Goal: Information Seeking & Learning: Learn about a topic

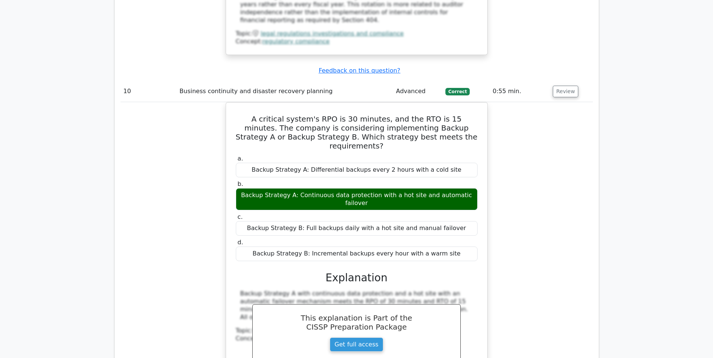
scroll to position [4428, 0]
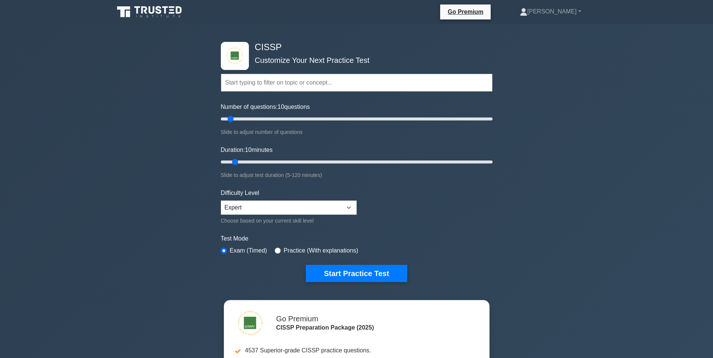
click at [286, 85] on input "text" at bounding box center [357, 83] width 272 height 18
click at [238, 120] on input "Number of questions: 10 questions" at bounding box center [357, 119] width 272 height 9
drag, startPoint x: 238, startPoint y: 120, endPoint x: 243, endPoint y: 120, distance: 4.9
type input "20"
click at [243, 120] on input "Number of questions: 20 questions" at bounding box center [357, 119] width 272 height 9
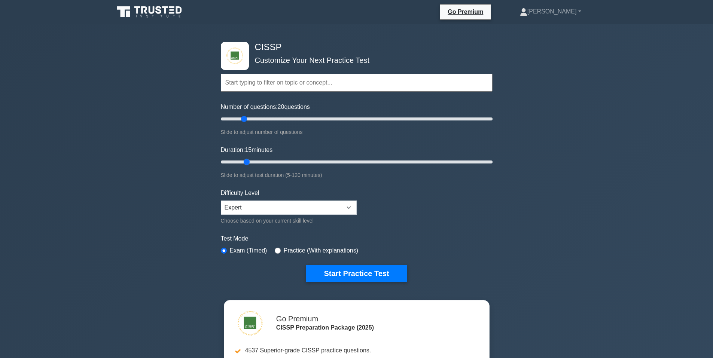
drag, startPoint x: 237, startPoint y: 163, endPoint x: 241, endPoint y: 161, distance: 4.0
type input "15"
click at [241, 161] on input "Duration: 15 minutes" at bounding box center [357, 162] width 272 height 9
click at [367, 277] on button "Start Practice Test" at bounding box center [356, 273] width 101 height 17
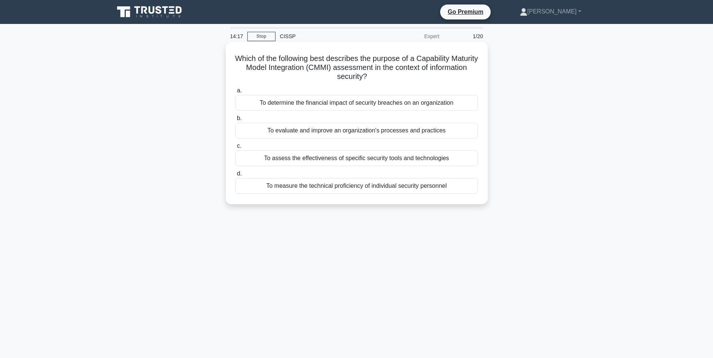
click at [387, 158] on div "To assess the effectiveness of specific security tools and technologies" at bounding box center [356, 158] width 242 height 16
click at [235, 149] on input "c. To assess the effectiveness of specific security tools and technologies" at bounding box center [235, 146] width 0 height 5
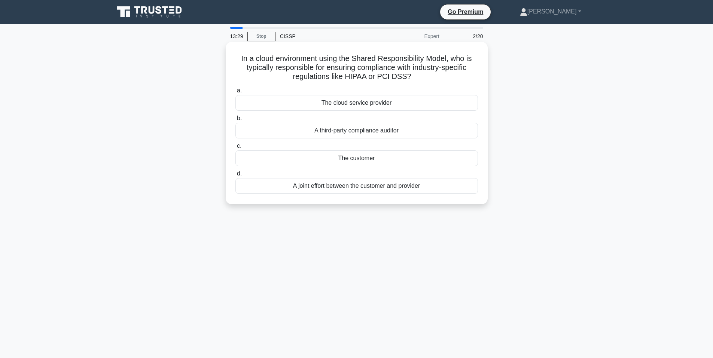
click at [385, 187] on div "A joint effort between the customer and provider" at bounding box center [356, 186] width 242 height 16
click at [235, 176] on input "d. A joint effort between the customer and provider" at bounding box center [235, 173] width 0 height 5
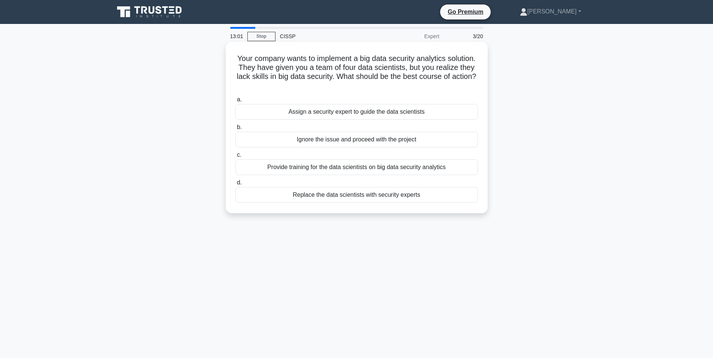
click at [363, 115] on div "Assign a security expert to guide the data scientists" at bounding box center [356, 112] width 242 height 16
click at [235, 102] on input "a. Assign a security expert to guide the data scientists" at bounding box center [235, 99] width 0 height 5
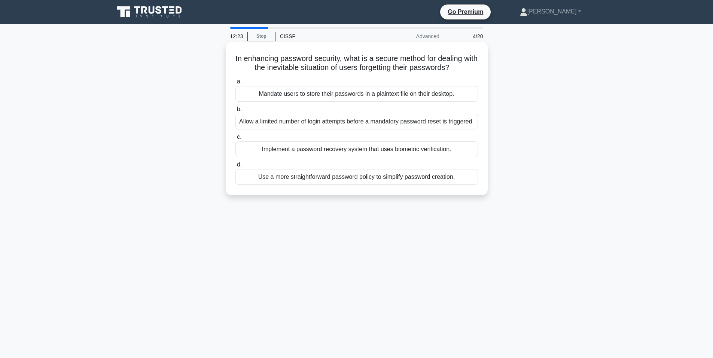
click at [365, 157] on div "Implement a password recovery system that uses biometric verification." at bounding box center [356, 149] width 242 height 16
click at [235, 140] on input "c. Implement a password recovery system that uses biometric verification." at bounding box center [235, 137] width 0 height 5
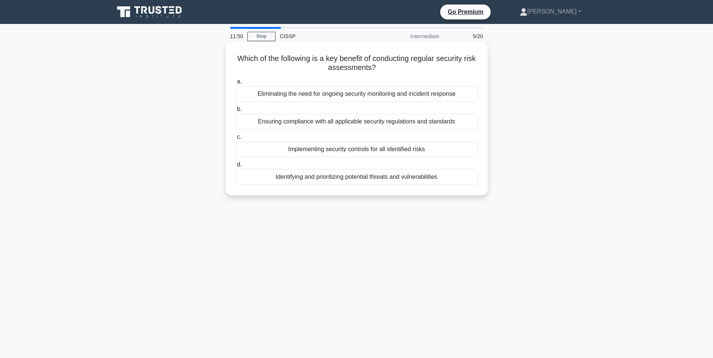
click at [376, 179] on div "Identifying and prioritizing potential threats and vulnerabilities" at bounding box center [356, 177] width 242 height 16
click at [235, 167] on input "d. Identifying and prioritizing potential threats and vulnerabilities" at bounding box center [235, 164] width 0 height 5
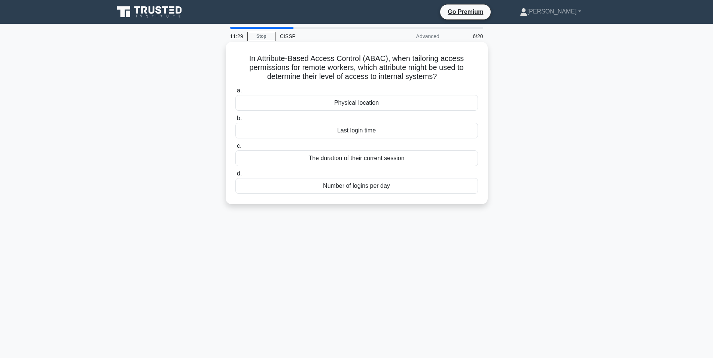
click at [365, 105] on div "Physical location" at bounding box center [356, 103] width 242 height 16
click at [235, 93] on input "a. Physical location" at bounding box center [235, 90] width 0 height 5
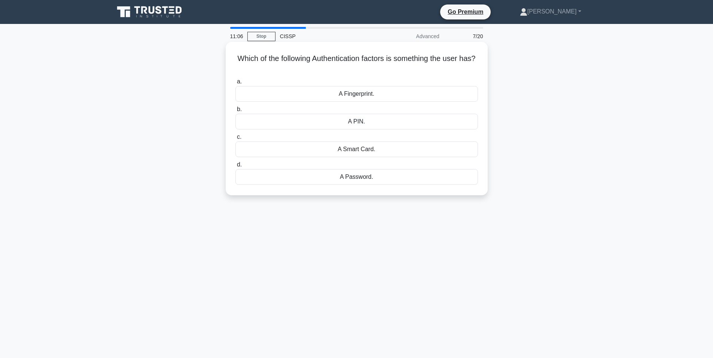
click at [380, 148] on div "A Smart Card." at bounding box center [356, 149] width 242 height 16
click at [235, 140] on input "c. A Smart Card." at bounding box center [235, 137] width 0 height 5
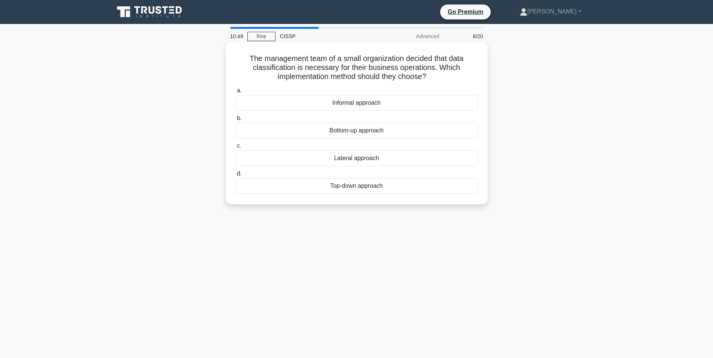
click at [344, 189] on div "Top-down approach" at bounding box center [356, 186] width 242 height 16
click at [235, 176] on input "d. Top-down approach" at bounding box center [235, 173] width 0 height 5
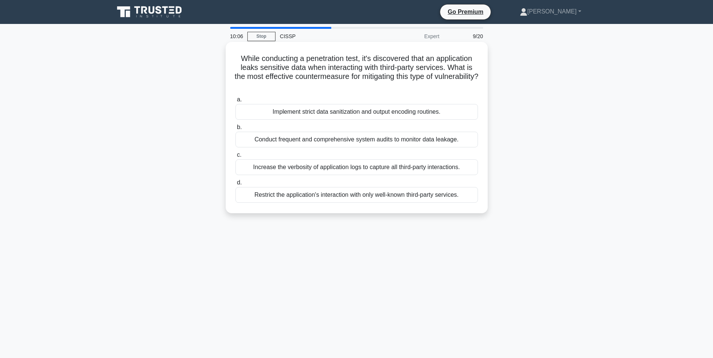
click at [367, 140] on div "Conduct frequent and comprehensive system audits to monitor data leakage." at bounding box center [356, 140] width 242 height 16
click at [235, 130] on input "b. Conduct frequent and comprehensive system audits to monitor data leakage." at bounding box center [235, 127] width 0 height 5
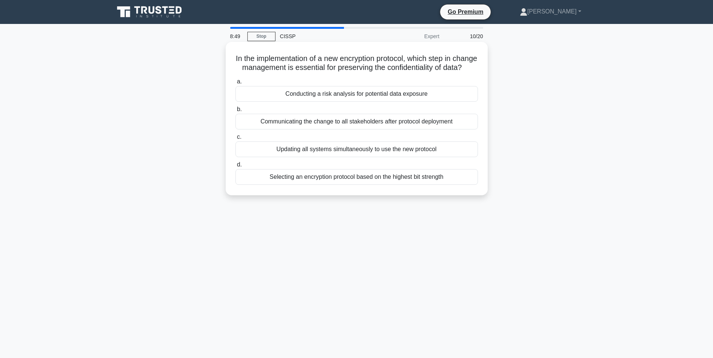
click at [360, 102] on div "Conducting a risk analysis for potential data exposure" at bounding box center [356, 94] width 242 height 16
click at [235, 84] on input "a. Conducting a risk analysis for potential data exposure" at bounding box center [235, 81] width 0 height 5
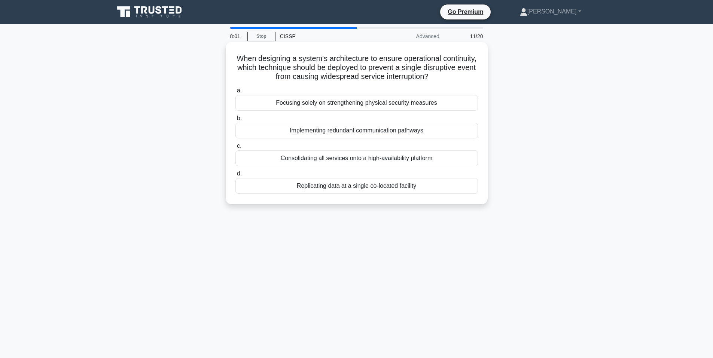
click at [385, 134] on div "Implementing redundant communication pathways" at bounding box center [356, 131] width 242 height 16
click at [235, 121] on input "b. Implementing redundant communication pathways" at bounding box center [235, 118] width 0 height 5
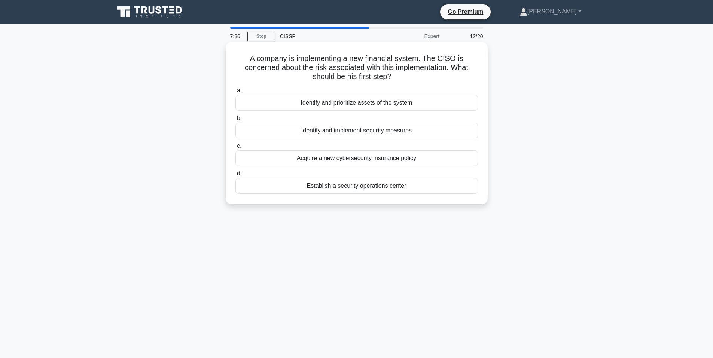
click at [382, 105] on div "Identify and prioritize assets of the system" at bounding box center [356, 103] width 242 height 16
click at [235, 93] on input "a. Identify and prioritize assets of the system" at bounding box center [235, 90] width 0 height 5
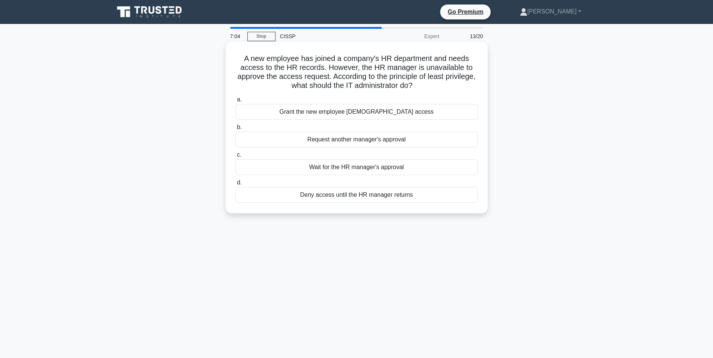
click at [370, 141] on div "Request another manager's approval" at bounding box center [356, 140] width 242 height 16
click at [235, 130] on input "b. Request another manager's approval" at bounding box center [235, 127] width 0 height 5
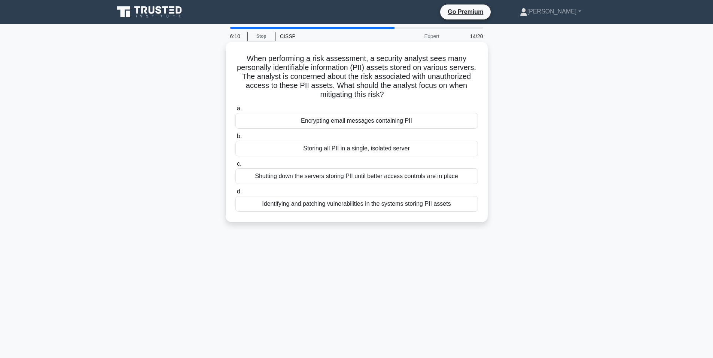
click at [371, 152] on div "Storing all PII in a single, isolated server" at bounding box center [356, 149] width 242 height 16
click at [235, 139] on input "b. Storing all PII in a single, isolated server" at bounding box center [235, 136] width 0 height 5
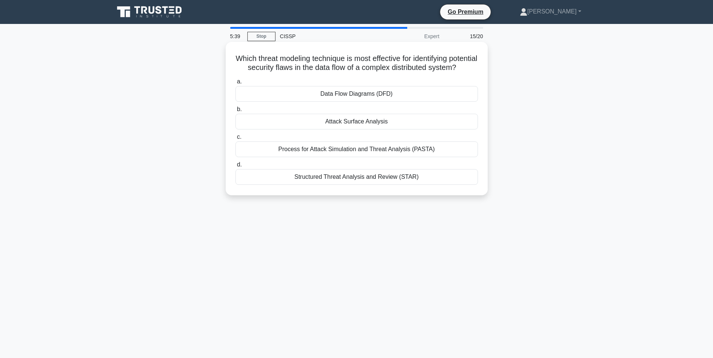
click at [363, 102] on div "Data Flow Diagrams (DFD)" at bounding box center [356, 94] width 242 height 16
click at [235, 84] on input "a. Data Flow Diagrams (DFD)" at bounding box center [235, 81] width 0 height 5
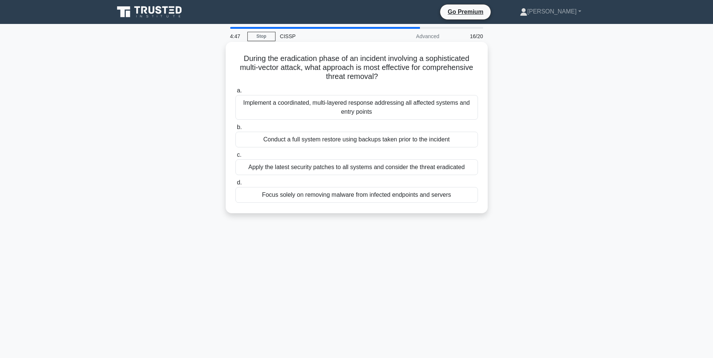
click at [361, 110] on div "Implement a coordinated, multi-layered response addressing all affected systems…" at bounding box center [356, 107] width 242 height 25
click at [235, 93] on input "a. Implement a coordinated, multi-layered response addressing all affected syst…" at bounding box center [235, 90] width 0 height 5
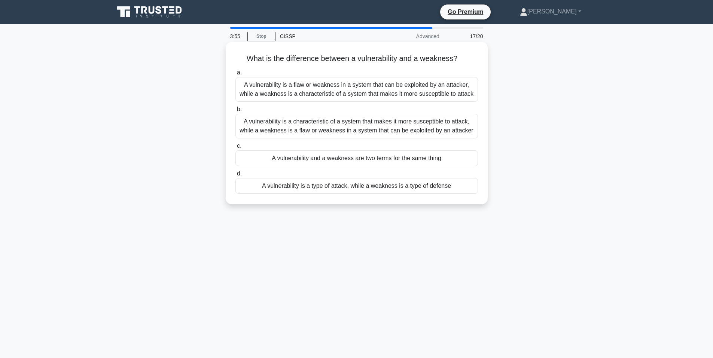
click at [371, 92] on div "A vulnerability is a flaw or weakness in a system that can be exploited by an a…" at bounding box center [356, 89] width 242 height 25
click at [235, 75] on input "a. A vulnerability is a flaw or weakness in a system that can be exploited by a…" at bounding box center [235, 72] width 0 height 5
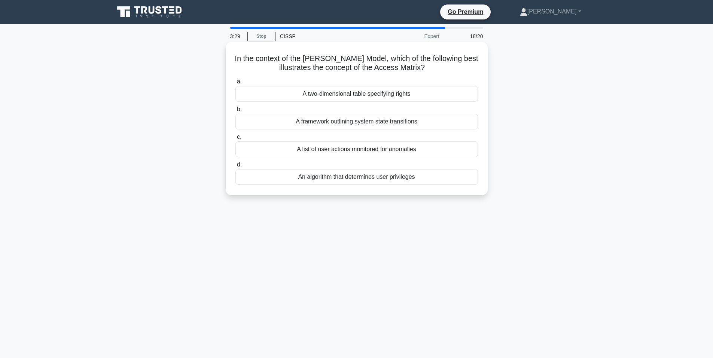
click at [360, 179] on div "An algorithm that determines user privileges" at bounding box center [356, 177] width 242 height 16
click at [235, 167] on input "d. An algorithm that determines user privileges" at bounding box center [235, 164] width 0 height 5
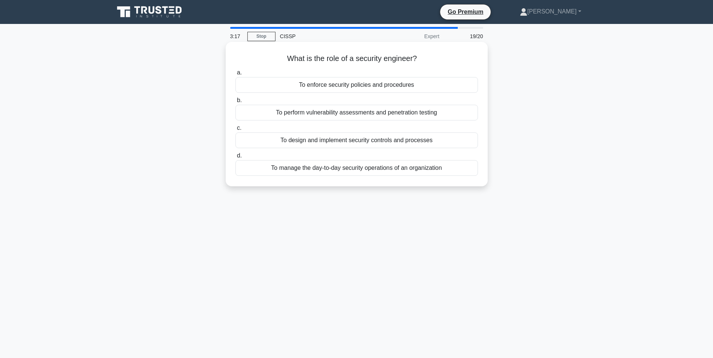
click at [373, 142] on div "To design and implement security controls and processes" at bounding box center [356, 140] width 242 height 16
click at [235, 131] on input "c. To design and implement security controls and processes" at bounding box center [235, 128] width 0 height 5
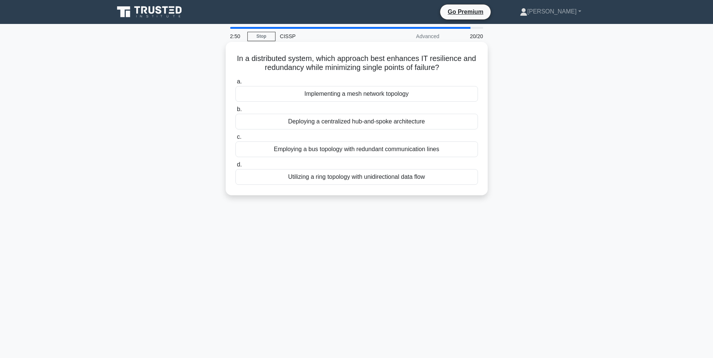
click at [368, 94] on div "Implementing a mesh network topology" at bounding box center [356, 94] width 242 height 16
click at [235, 84] on input "a. Implementing a mesh network topology" at bounding box center [235, 81] width 0 height 5
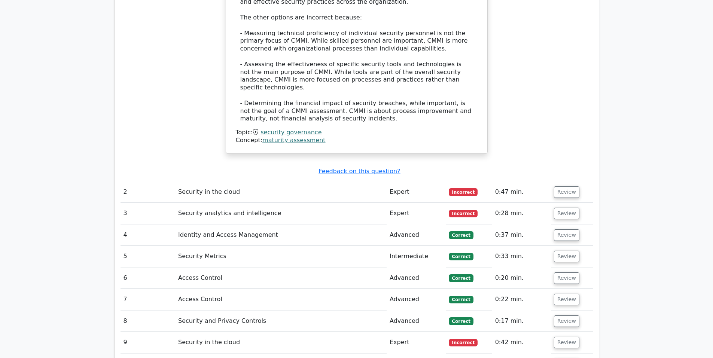
scroll to position [1123, 0]
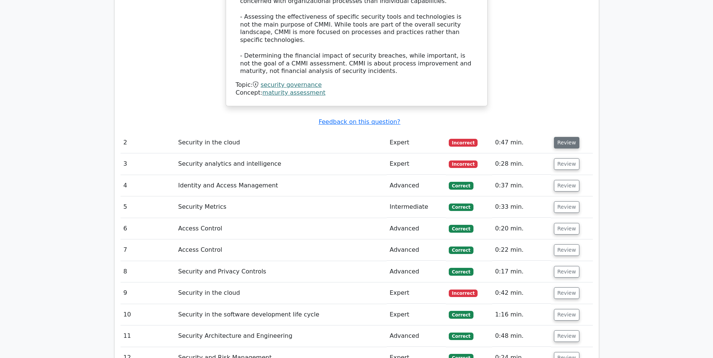
click at [566, 137] on button "Review" at bounding box center [566, 143] width 25 height 12
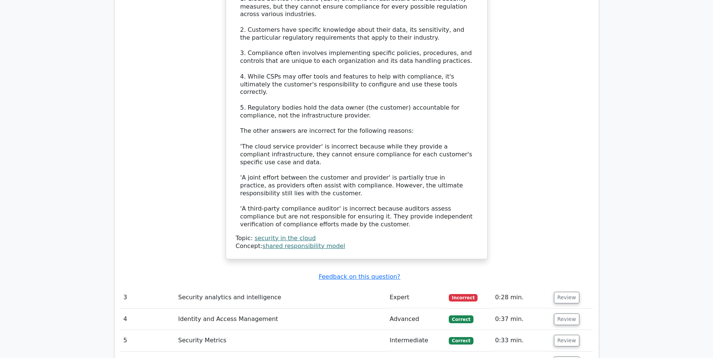
scroll to position [1621, 0]
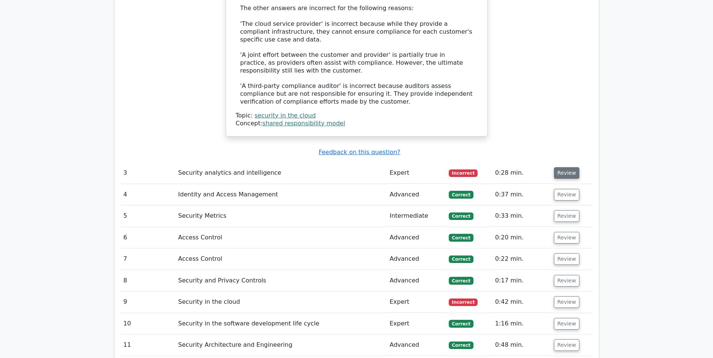
click at [561, 167] on button "Review" at bounding box center [566, 173] width 25 height 12
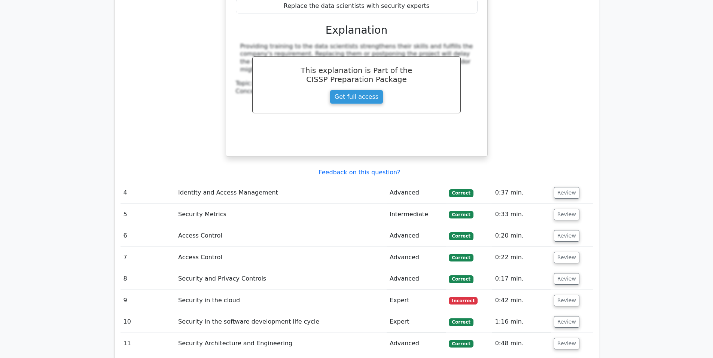
scroll to position [1996, 0]
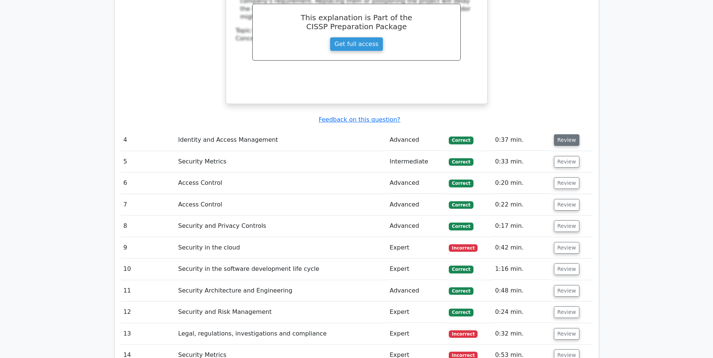
click at [555, 134] on button "Review" at bounding box center [566, 140] width 25 height 12
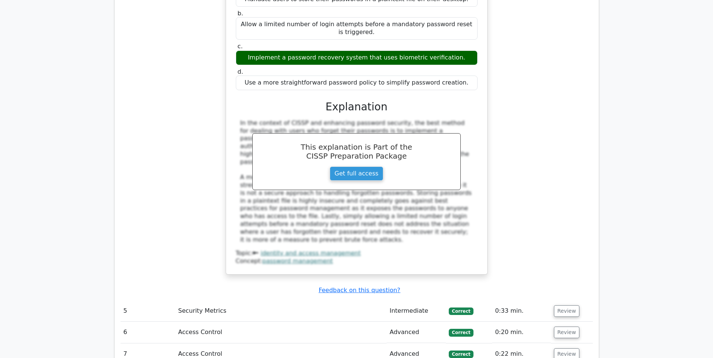
scroll to position [2245, 0]
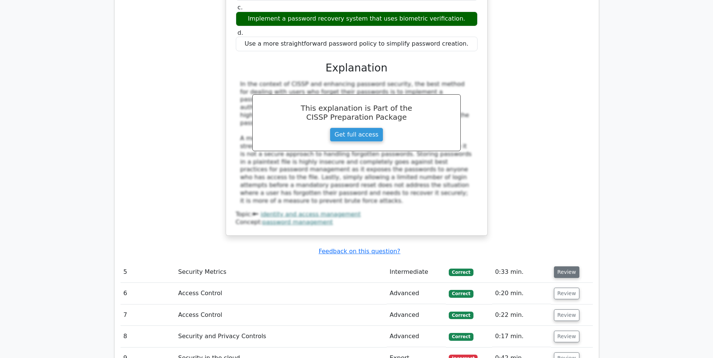
click at [570, 266] on button "Review" at bounding box center [566, 272] width 25 height 12
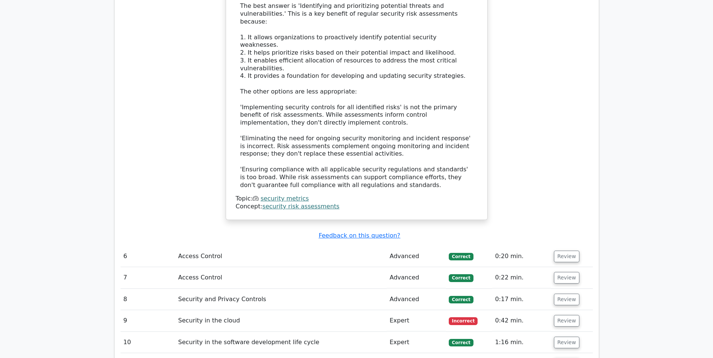
scroll to position [2744, 0]
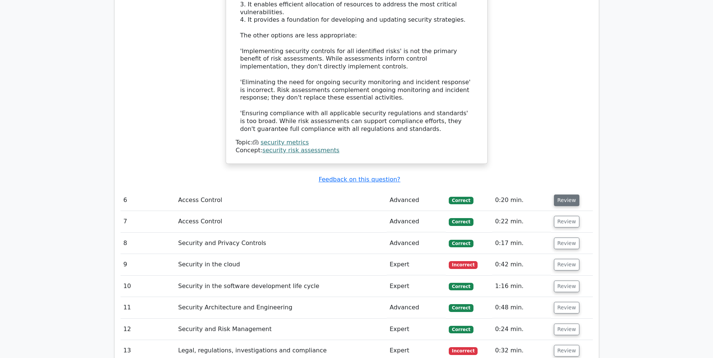
click at [560, 195] on button "Review" at bounding box center [566, 201] width 25 height 12
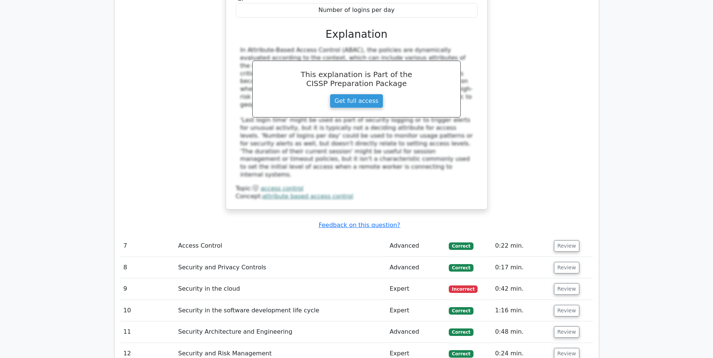
scroll to position [3118, 0]
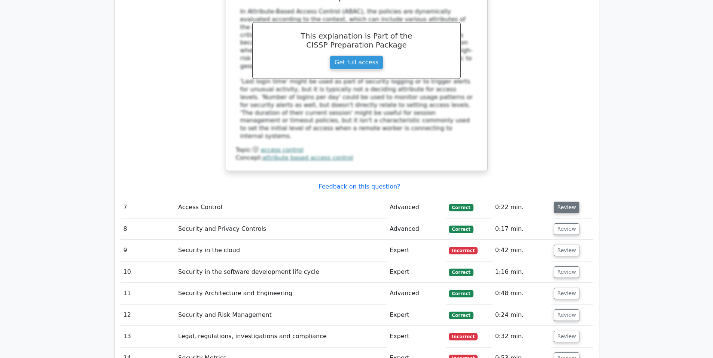
click at [567, 202] on button "Review" at bounding box center [566, 208] width 25 height 12
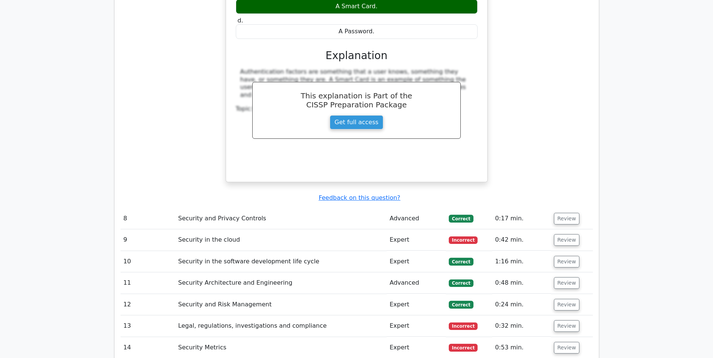
scroll to position [3430, 0]
click at [566, 213] on button "Review" at bounding box center [566, 219] width 25 height 12
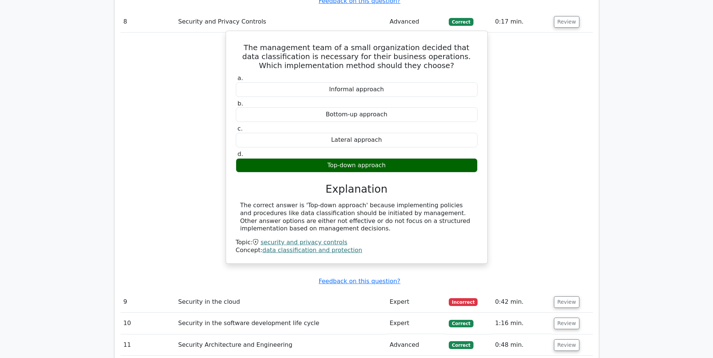
scroll to position [3742, 0]
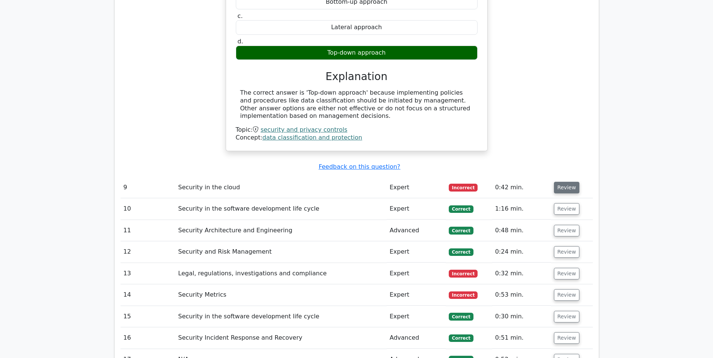
click at [560, 182] on button "Review" at bounding box center [566, 188] width 25 height 12
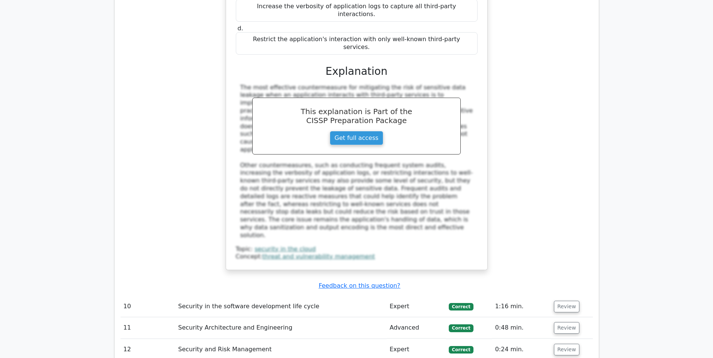
scroll to position [4054, 0]
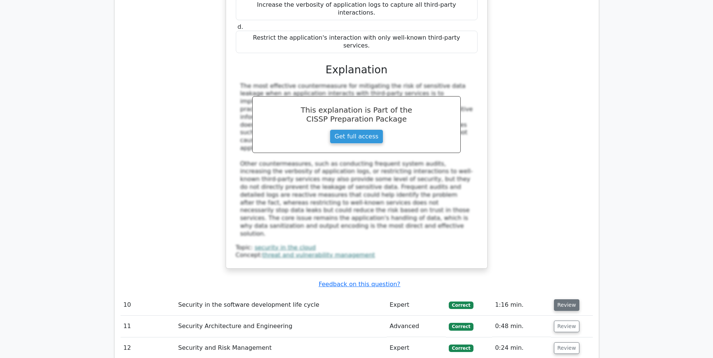
click at [564, 299] on button "Review" at bounding box center [566, 305] width 25 height 12
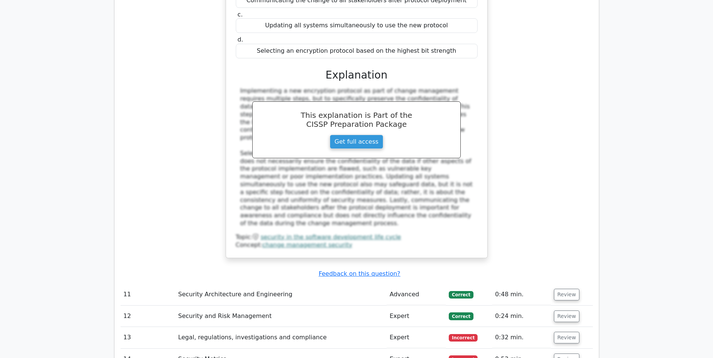
scroll to position [4491, 0]
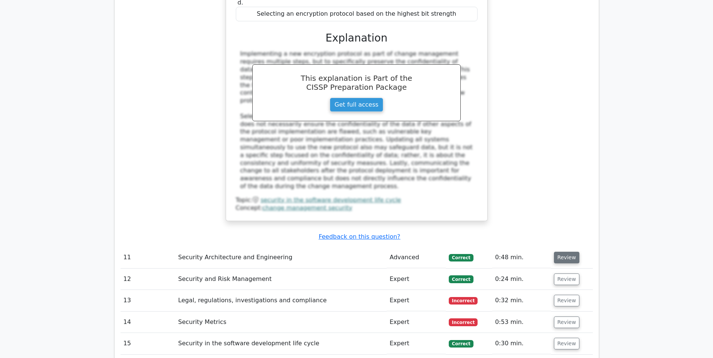
click at [572, 252] on button "Review" at bounding box center [566, 258] width 25 height 12
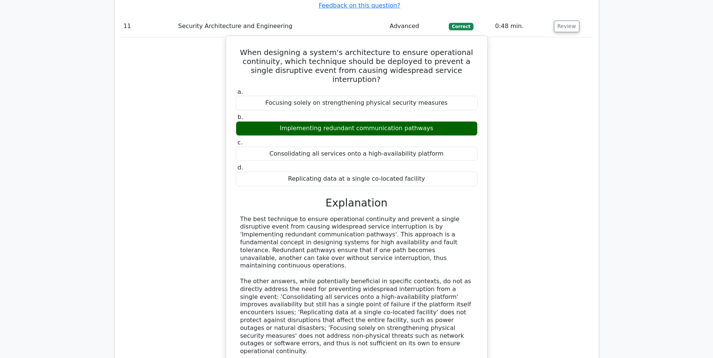
scroll to position [4740, 0]
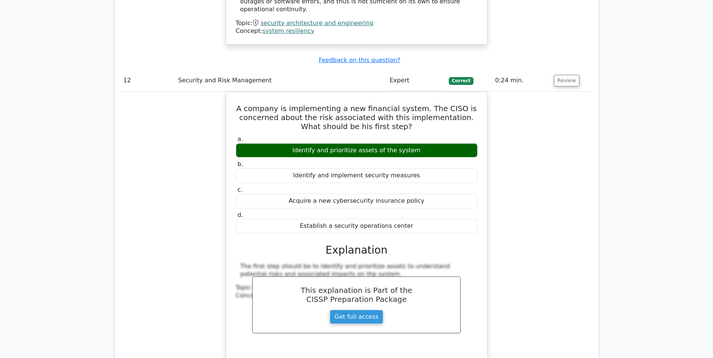
scroll to position [5114, 0]
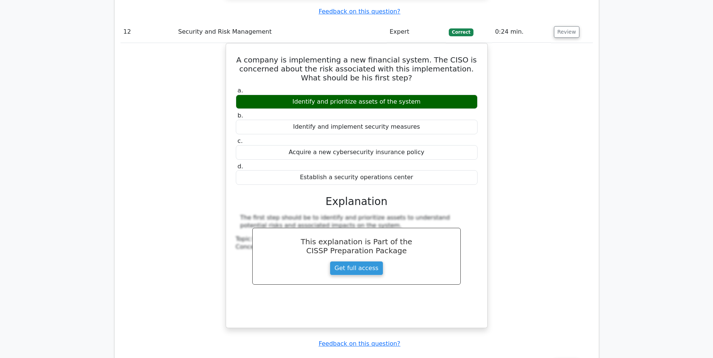
click at [557, 358] on button "Review" at bounding box center [566, 365] width 25 height 12
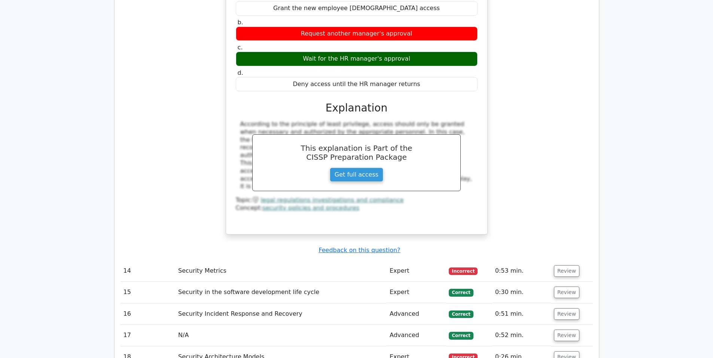
scroll to position [5551, 0]
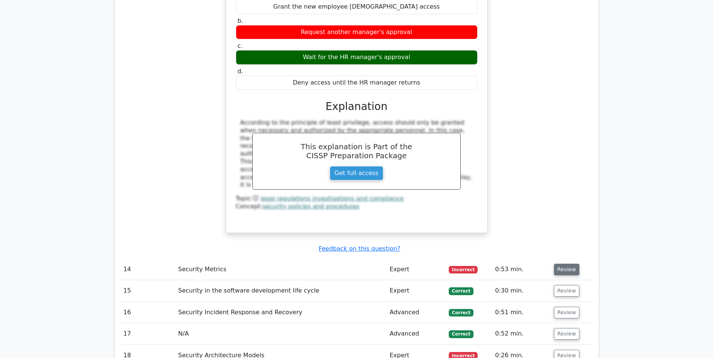
drag, startPoint x: 564, startPoint y: 79, endPoint x: 558, endPoint y: 79, distance: 5.3
click at [563, 264] on button "Review" at bounding box center [566, 270] width 25 height 12
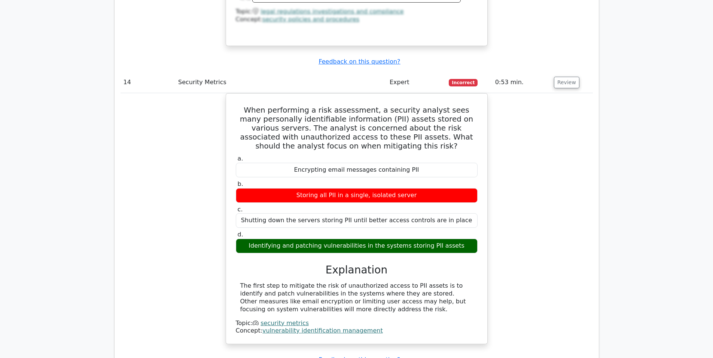
scroll to position [5800, 0]
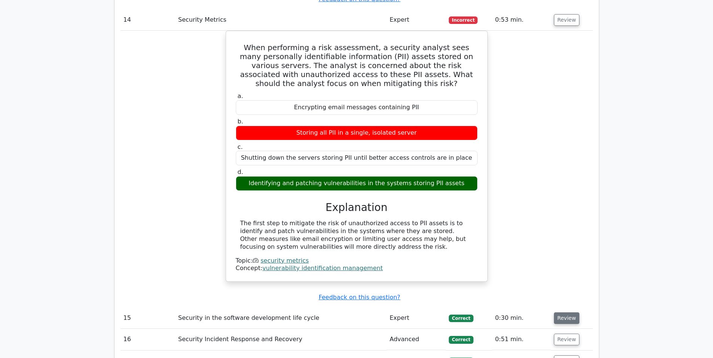
click at [565, 312] on button "Review" at bounding box center [566, 318] width 25 height 12
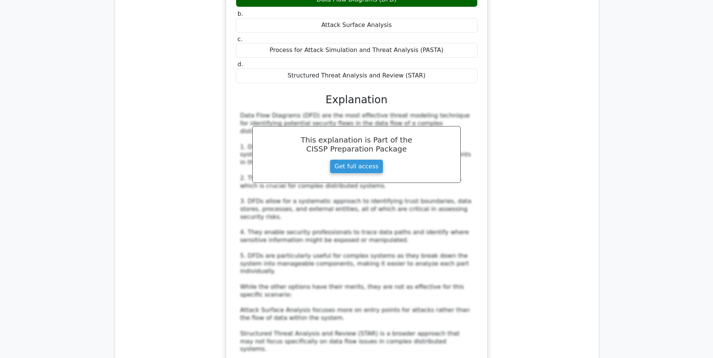
scroll to position [6237, 0]
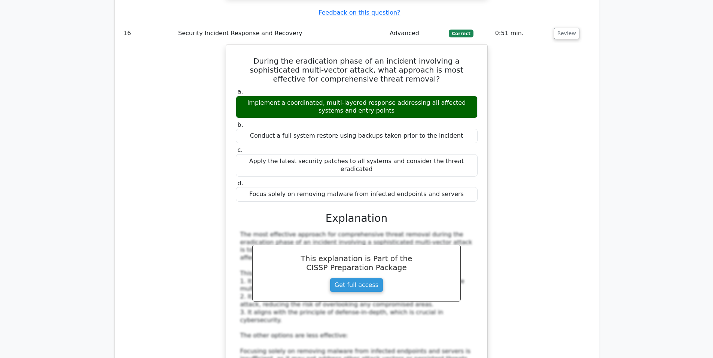
scroll to position [6673, 0]
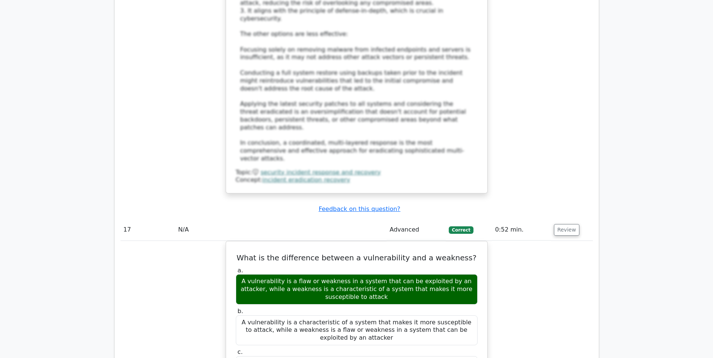
scroll to position [6986, 0]
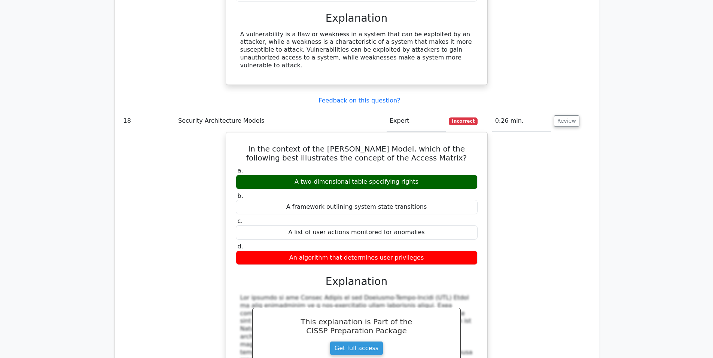
scroll to position [7360, 0]
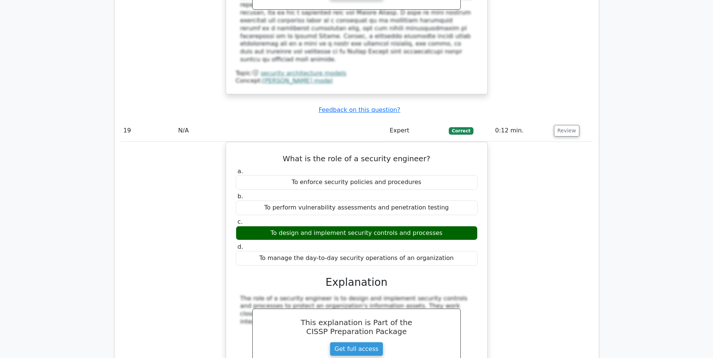
scroll to position [7734, 0]
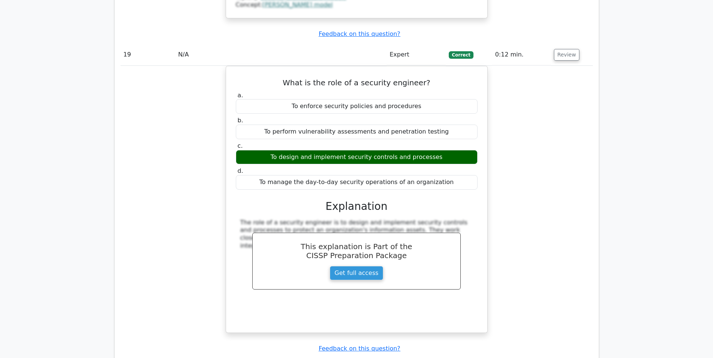
drag, startPoint x: 562, startPoint y: 68, endPoint x: 539, endPoint y: 76, distance: 25.3
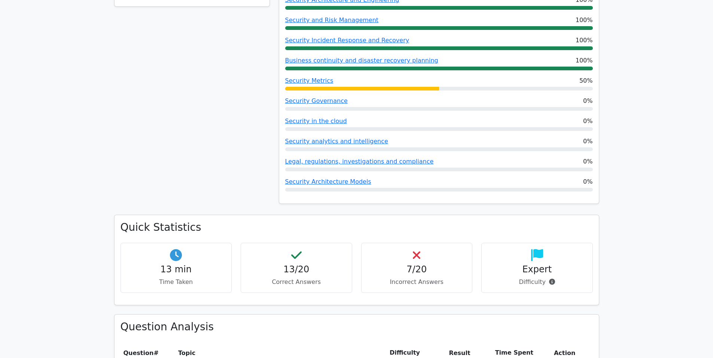
scroll to position [415, 0]
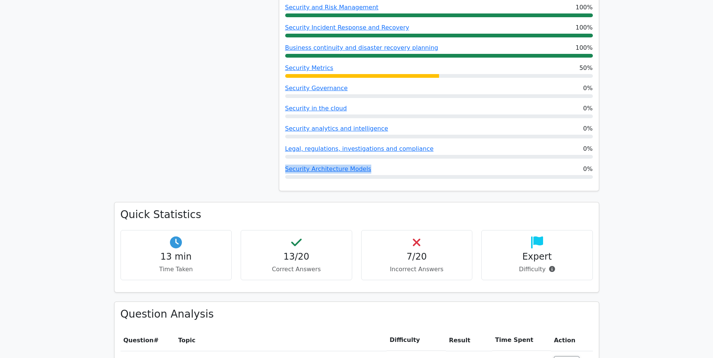
drag, startPoint x: 364, startPoint y: 153, endPoint x: 283, endPoint y: 155, distance: 80.9
click at [283, 155] on div "Performance by Topic Identity and Access Management 100% Access Control 100% Se…" at bounding box center [439, 32] width 320 height 317
copy link "Security Architecture Models"
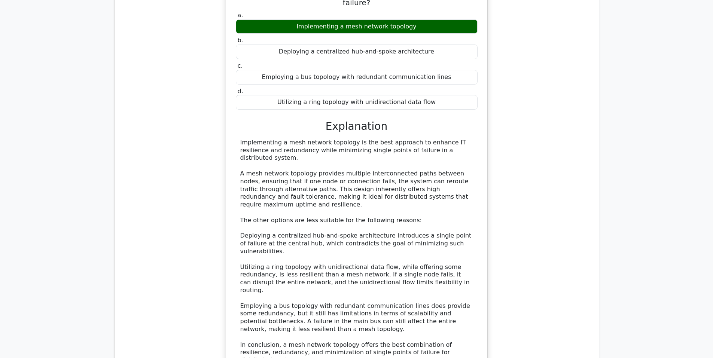
scroll to position [8211, 0]
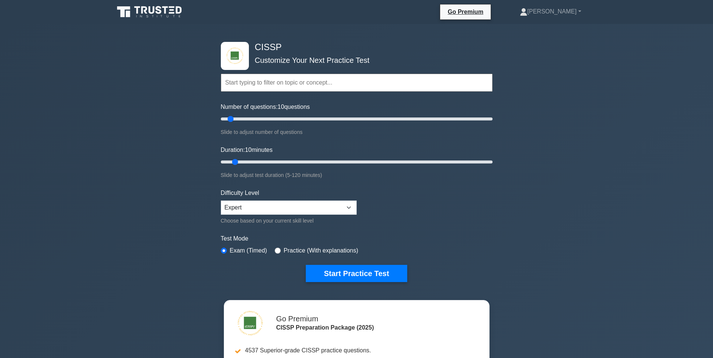
paste input "Security Architecture Models"
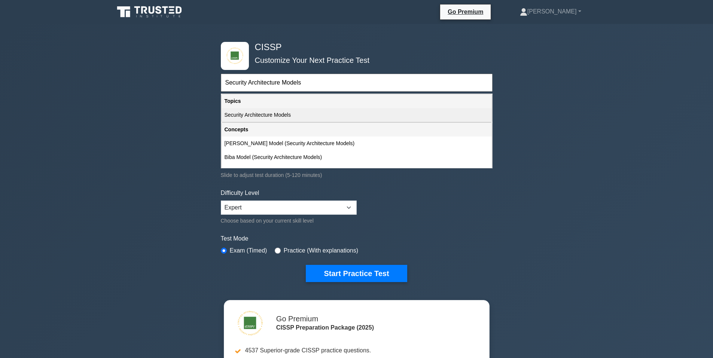
type input "Security Architecture Models"
click at [284, 113] on div "Security Architecture Models" at bounding box center [357, 115] width 270 height 14
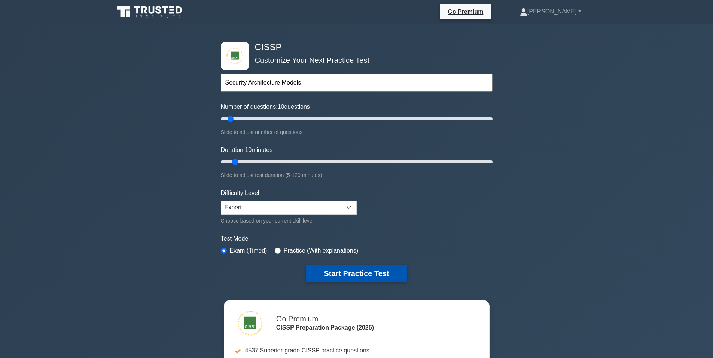
click at [357, 274] on button "Start Practice Test" at bounding box center [356, 273] width 101 height 17
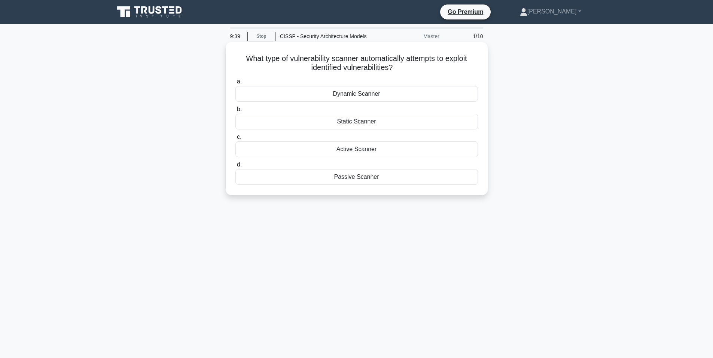
click at [355, 150] on div "Active Scanner" at bounding box center [356, 149] width 242 height 16
click at [235, 140] on input "c. Active Scanner" at bounding box center [235, 137] width 0 height 5
click at [372, 179] on div "Initiator" at bounding box center [356, 177] width 242 height 16
click at [235, 167] on input "d. Initiator" at bounding box center [235, 164] width 0 height 5
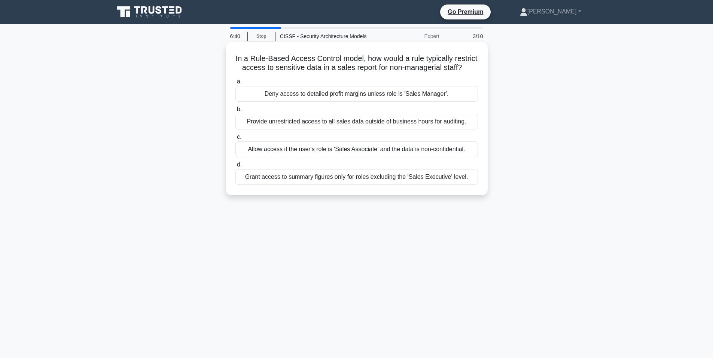
click at [315, 185] on div "Grant access to summary figures only for roles excluding the 'Sales Executive' …" at bounding box center [356, 177] width 242 height 16
click at [235, 167] on input "[PERSON_NAME] access to summary figures only for roles excluding the 'Sales Exe…" at bounding box center [235, 164] width 0 height 5
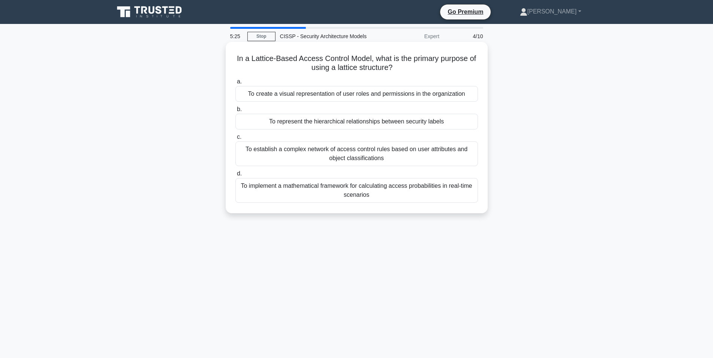
click at [361, 94] on div "To create a visual representation of user roles and permissions in the organiza…" at bounding box center [356, 94] width 242 height 16
click at [235, 84] on input "a. To create a visual representation of user roles and permissions in the organ…" at bounding box center [235, 81] width 0 height 5
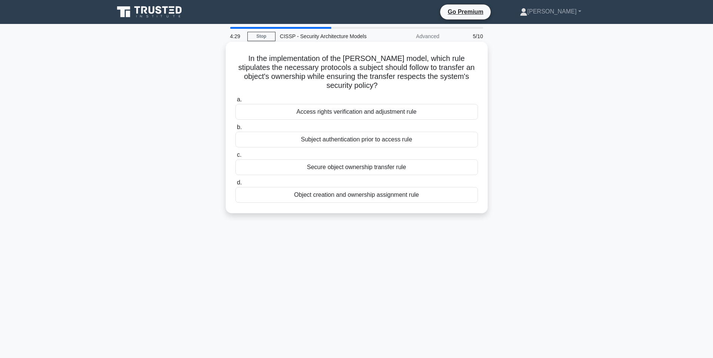
click at [375, 139] on div "Subject authentication prior to access rule" at bounding box center [356, 140] width 242 height 16
click at [235, 130] on input "b. Subject authentication prior to access rule" at bounding box center [235, 127] width 0 height 5
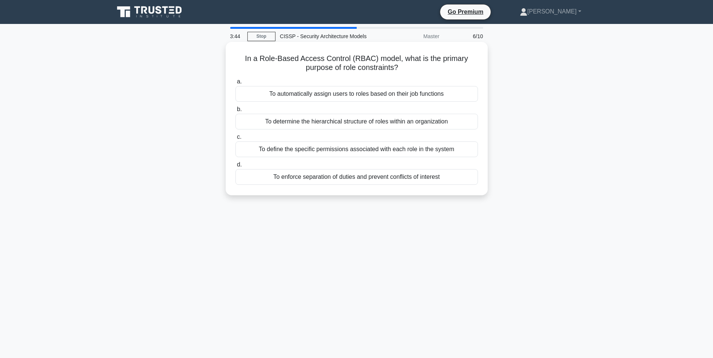
click at [367, 94] on div "To automatically assign users to roles based on their job functions" at bounding box center [356, 94] width 242 height 16
click at [235, 84] on input "a. To automatically assign users to roles based on their job functions" at bounding box center [235, 81] width 0 height 5
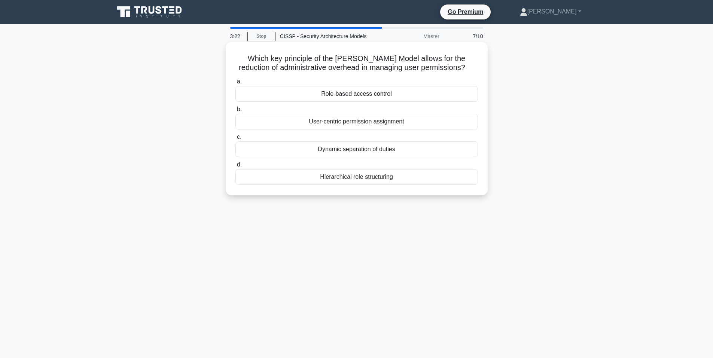
click at [371, 97] on div "Role-based access control" at bounding box center [356, 94] width 242 height 16
click at [235, 84] on input "a. Role-based access control" at bounding box center [235, 81] width 0 height 5
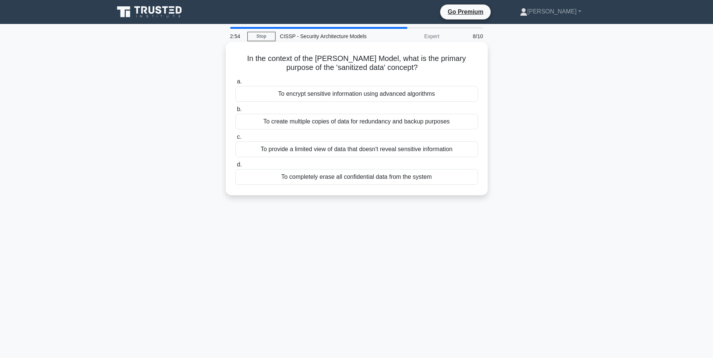
click at [349, 95] on div "To encrypt sensitive information using advanced algorithms" at bounding box center [356, 94] width 242 height 16
click at [235, 84] on input "a. To encrypt sensitive information using advanced algorithms" at bounding box center [235, 81] width 0 height 5
click at [335, 178] on div "It outlines the triple constraints needed for system certification." at bounding box center [356, 177] width 242 height 16
click at [235, 167] on input "d. It outlines the triple constraints needed for system certification." at bounding box center [235, 164] width 0 height 5
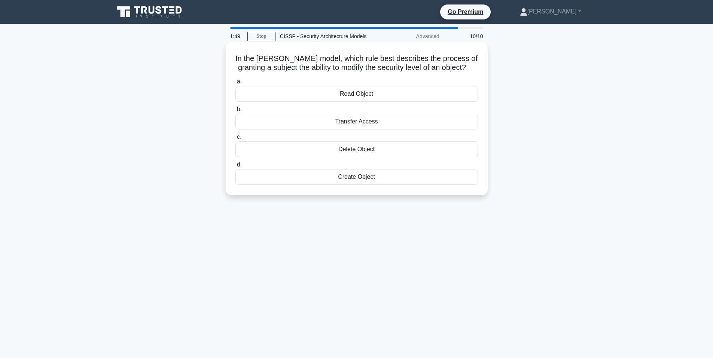
click at [392, 129] on div "Transfer Access" at bounding box center [356, 122] width 242 height 16
click at [235, 112] on input "b. Transfer Access" at bounding box center [235, 109] width 0 height 5
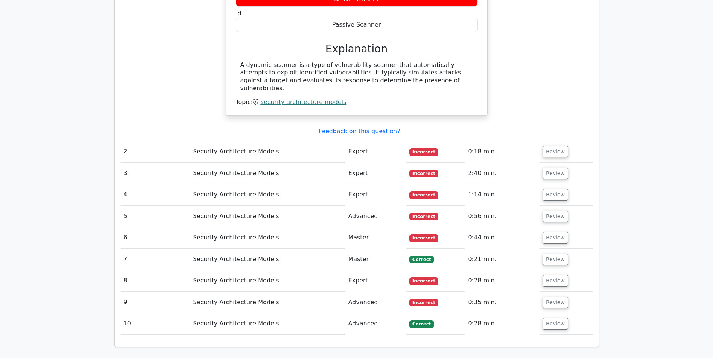
scroll to position [748, 0]
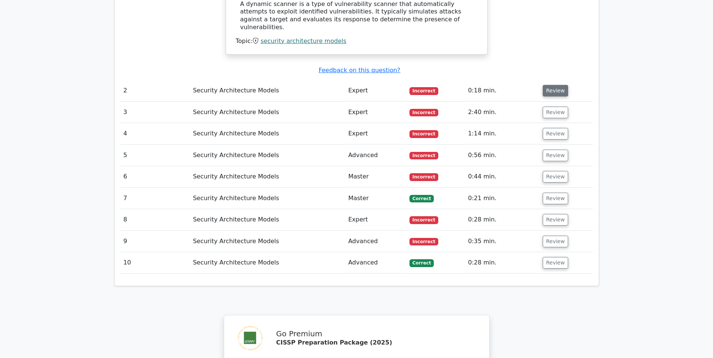
click at [552, 85] on button "Review" at bounding box center [555, 91] width 25 height 12
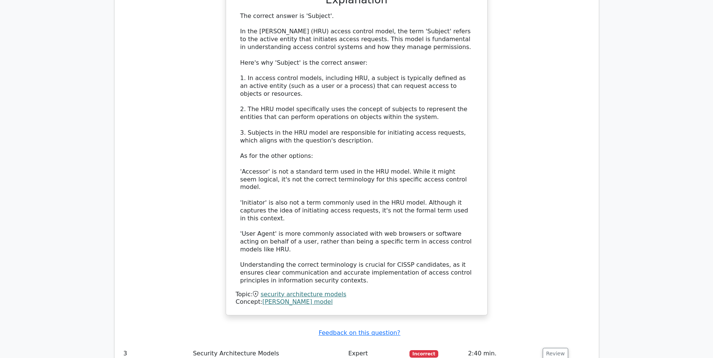
scroll to position [1123, 0]
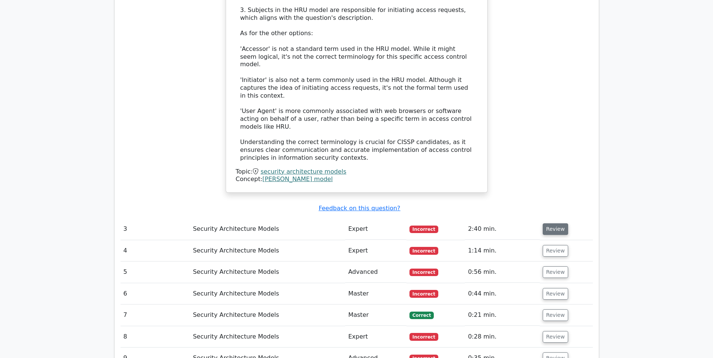
click at [550, 223] on button "Review" at bounding box center [555, 229] width 25 height 12
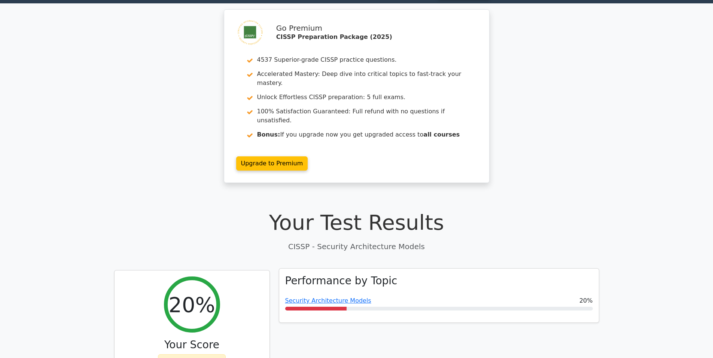
scroll to position [0, 0]
